Goal: Task Accomplishment & Management: Manage account settings

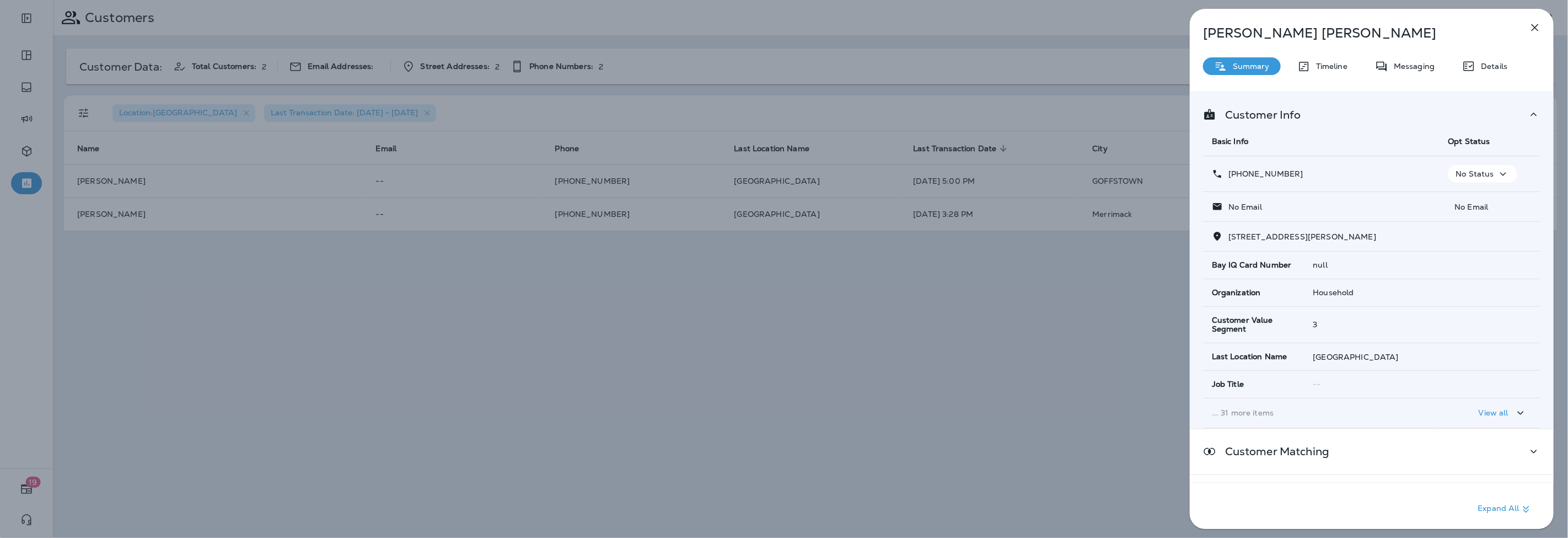
click at [1533, 35] on button "button" at bounding box center [1535, 27] width 22 height 22
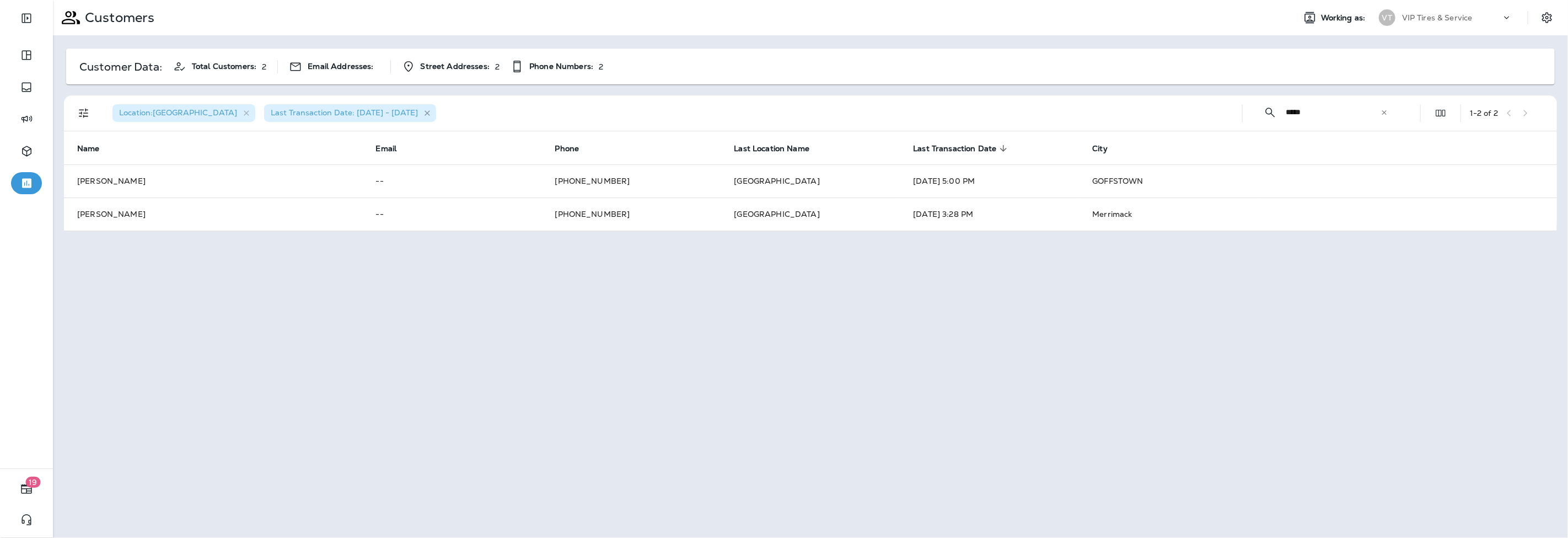
click at [423, 114] on icon "button" at bounding box center [428, 113] width 9 height 9
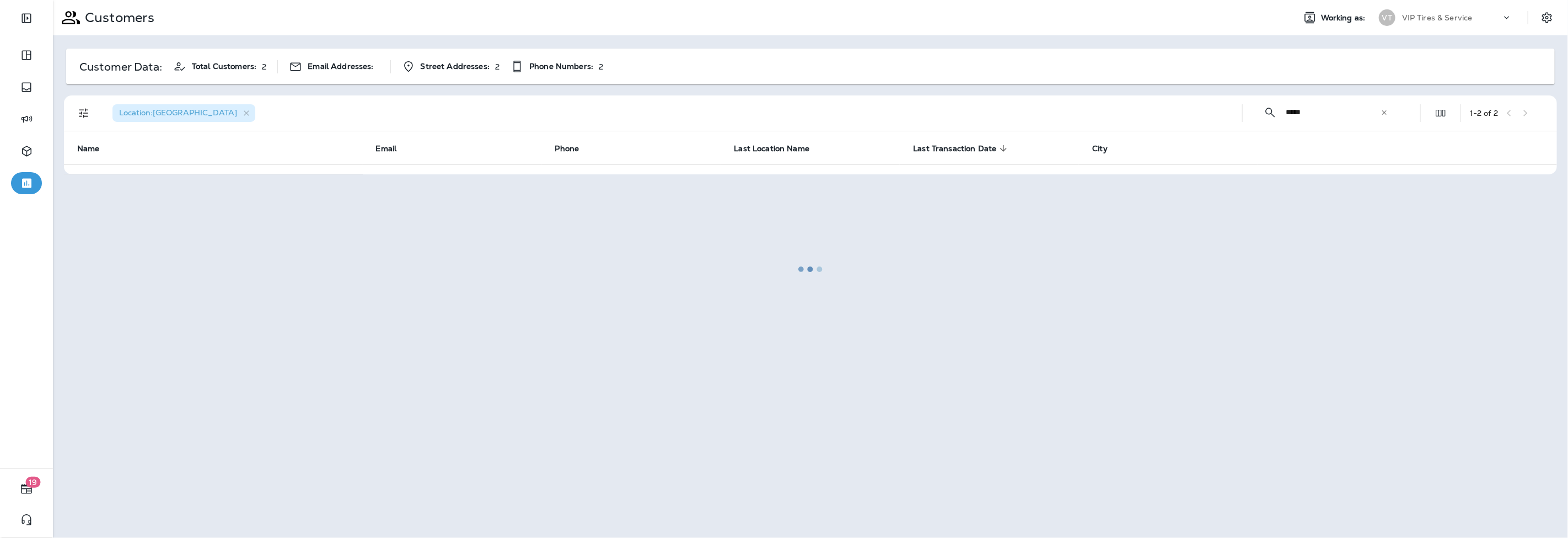
click at [194, 114] on div at bounding box center [811, 269] width 1513 height 536
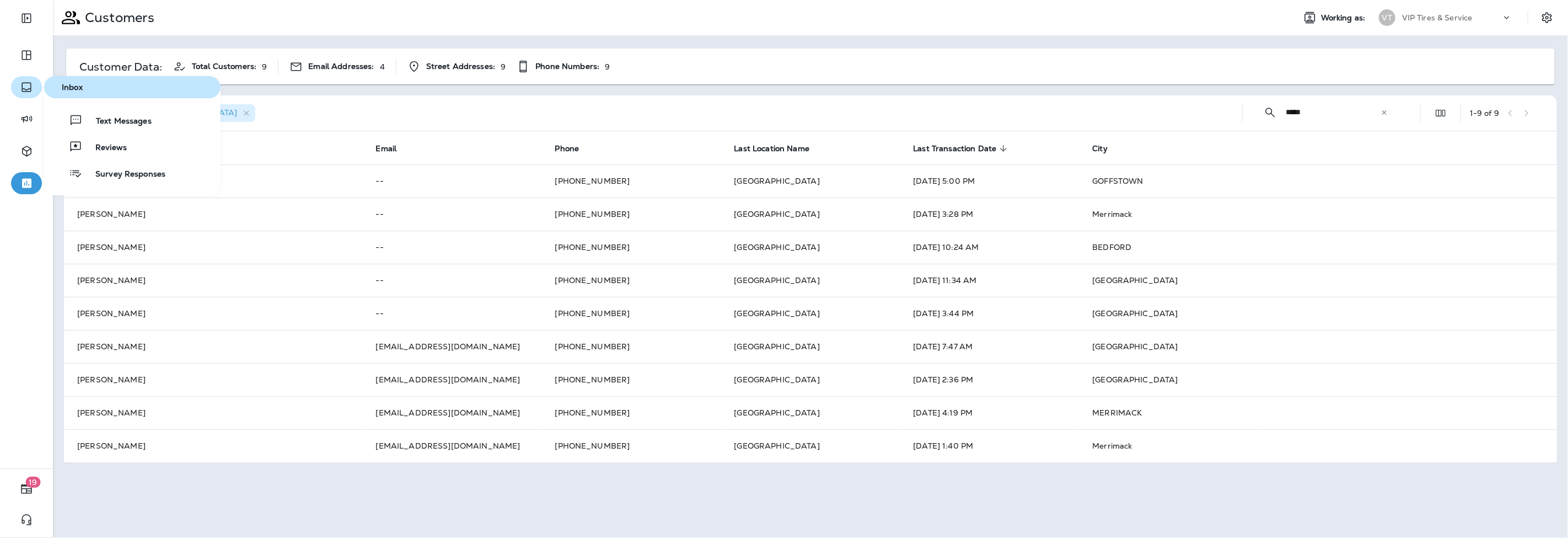
click at [27, 86] on icon "button" at bounding box center [27, 87] width 13 height 13
click at [95, 140] on div "Reviews" at bounding box center [87, 147] width 78 height 13
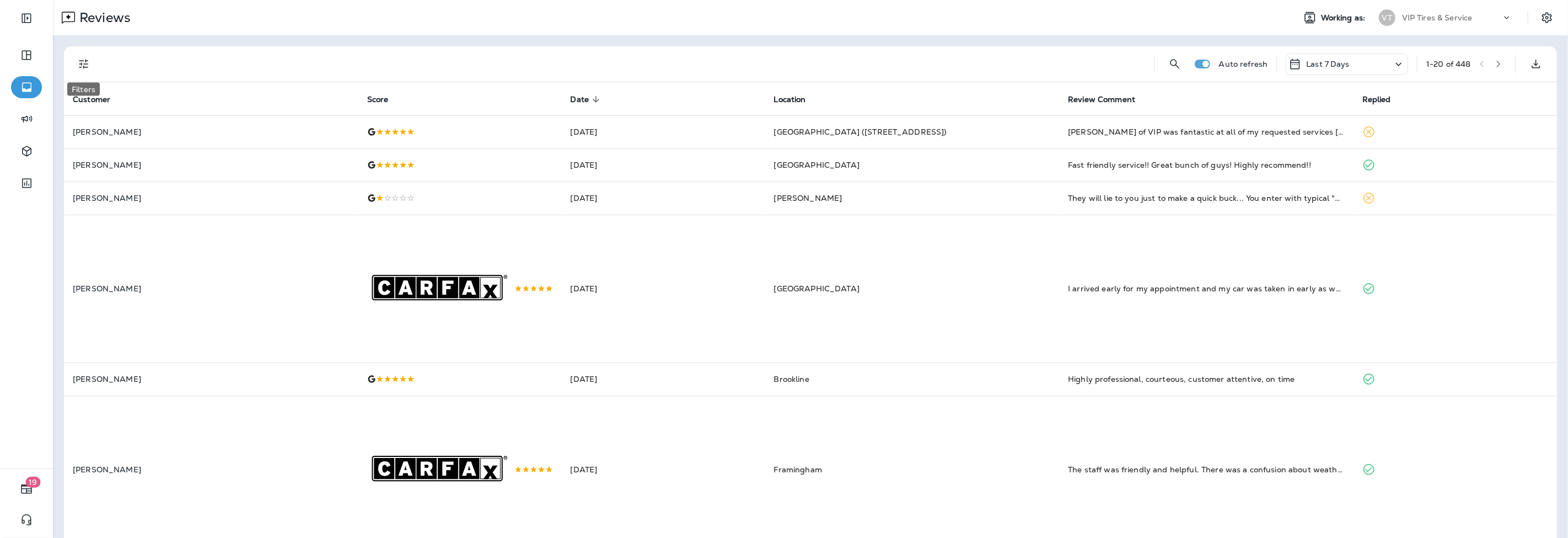
click at [84, 62] on icon "Filters" at bounding box center [84, 64] width 13 height 13
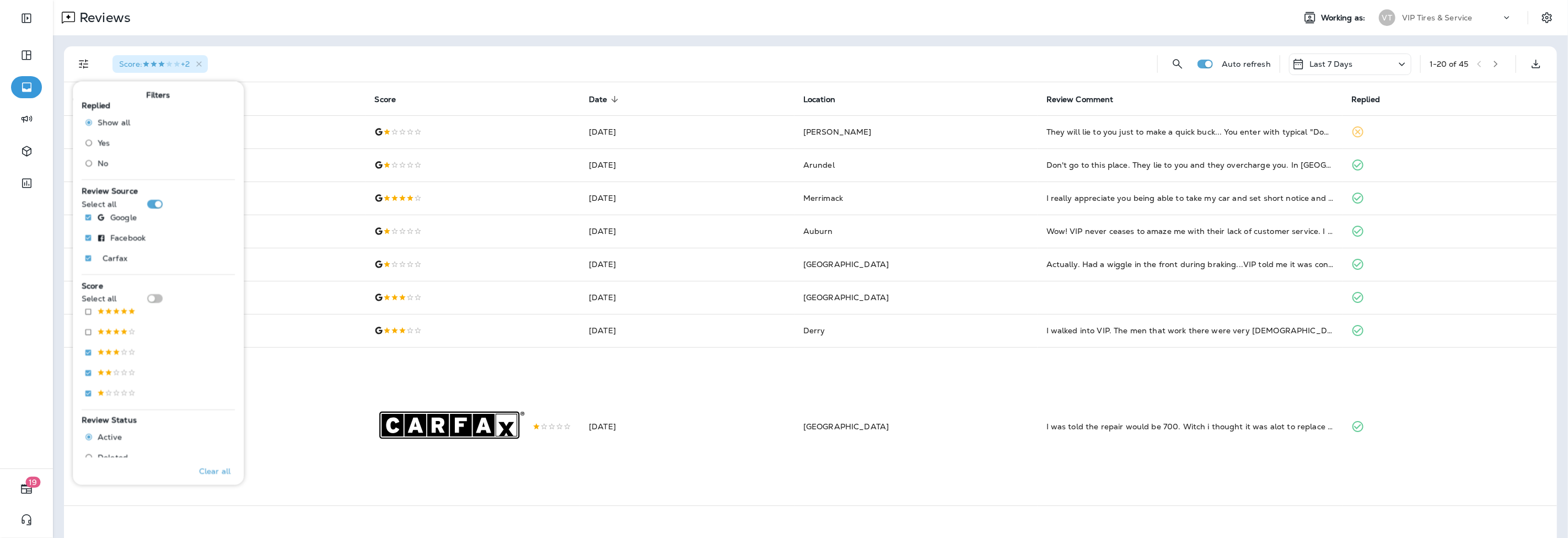
click at [434, 58] on div "Score : +2" at bounding box center [626, 63] width 1045 height 35
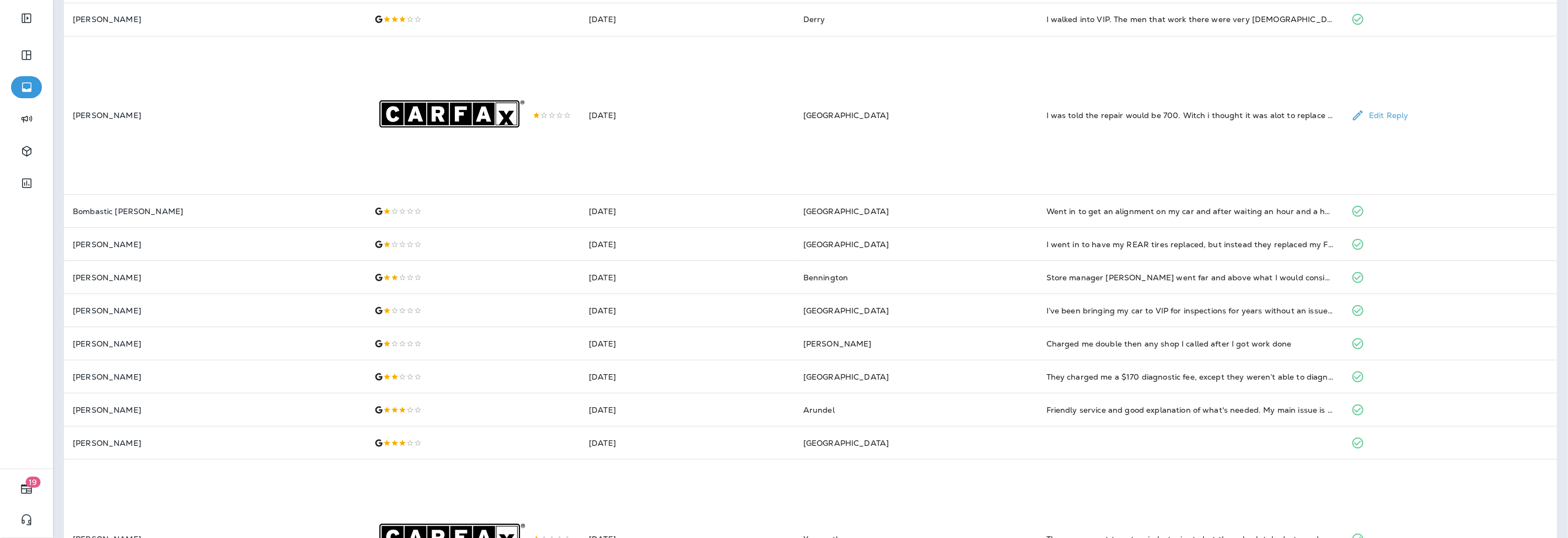
scroll to position [306, 0]
